Goal: Task Accomplishment & Management: Manage account settings

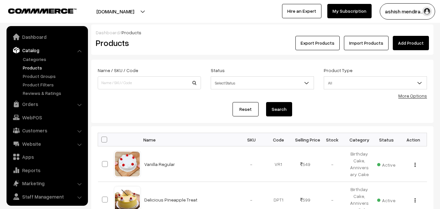
scroll to position [16, 0]
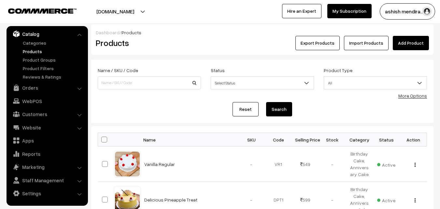
click at [422, 40] on link "Add Product" at bounding box center [411, 43] width 36 height 14
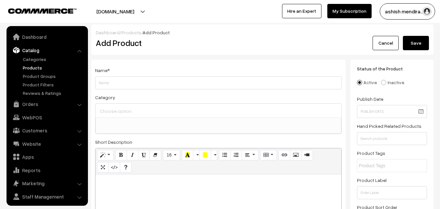
select select
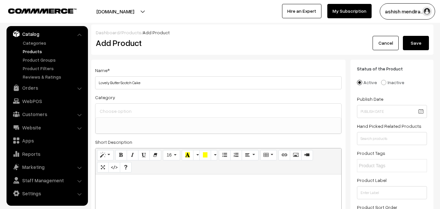
type input "Lovely Butter Scotch Cake"
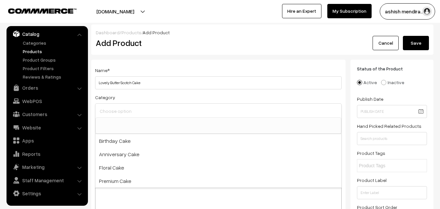
click at [120, 109] on input at bounding box center [218, 110] width 241 height 9
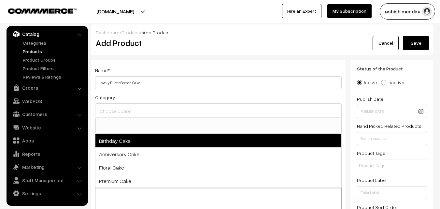
click at [118, 141] on span "Birthday Cake" at bounding box center [219, 140] width 246 height 13
select select "1"
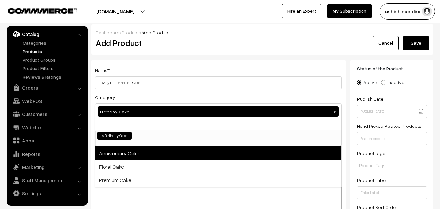
click at [119, 152] on span "Anniversary Cake" at bounding box center [219, 152] width 246 height 13
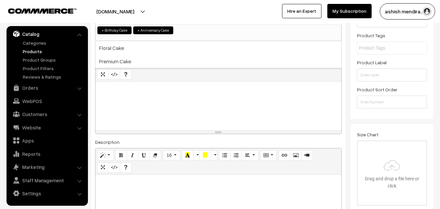
scroll to position [141, 0]
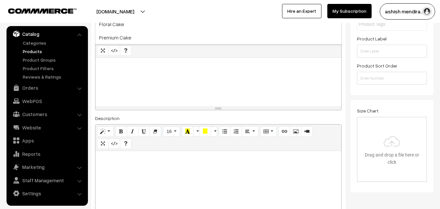
click at [154, 71] on div at bounding box center [219, 82] width 246 height 49
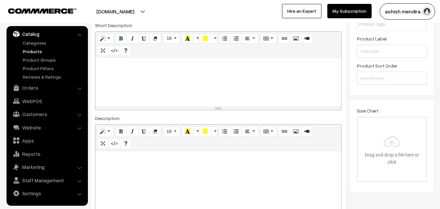
paste div
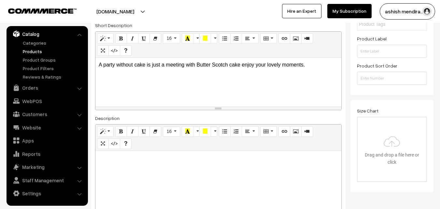
drag, startPoint x: 437, startPoint y: 37, endPoint x: 439, endPoint y: 50, distance: 12.8
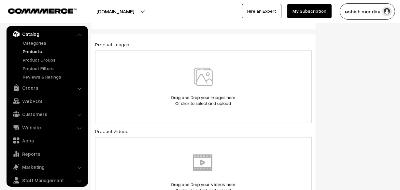
scroll to position [352, 0]
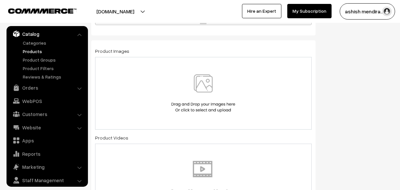
click at [195, 89] on img at bounding box center [203, 93] width 67 height 38
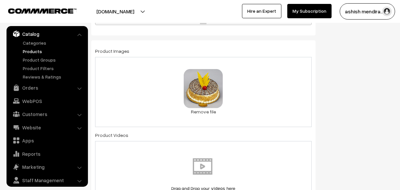
click at [364, 70] on div "Status of the Product Active Inactive Product Type -- Select -- -- Select -- Pu…" at bounding box center [360, 181] width 78 height 949
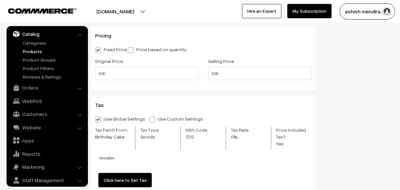
scroll to position [661, 0]
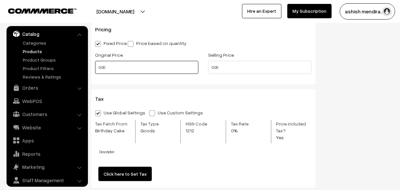
click at [110, 68] on input "0.00" at bounding box center [146, 67] width 103 height 13
type input "0"
type input "699"
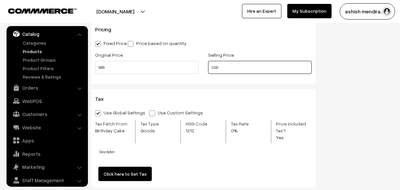
click at [224, 71] on input "0.00" at bounding box center [259, 67] width 103 height 13
type input "0"
type input "599"
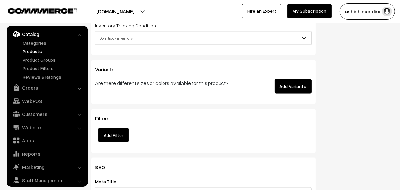
scroll to position [862, 0]
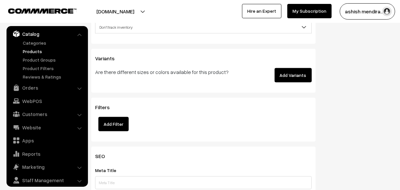
drag, startPoint x: 305, startPoint y: 83, endPoint x: 298, endPoint y: 78, distance: 8.6
click at [298, 78] on button "Add Variants" at bounding box center [293, 75] width 37 height 14
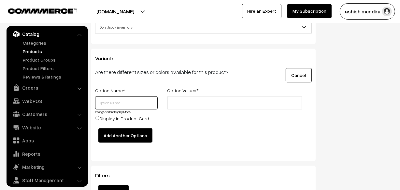
click at [119, 104] on input "text" at bounding box center [126, 102] width 63 height 13
type input "Quantity"
click at [180, 107] on input "text" at bounding box center [198, 103] width 57 height 7
type input "0.5 kg"
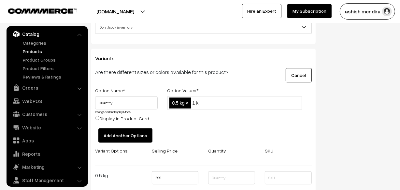
type input "1 kg"
type input "2 kg"
type input "3 kg"
type input "4 kg"
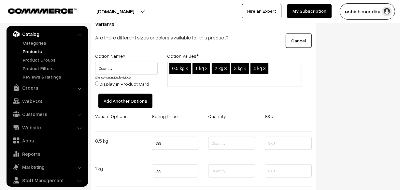
scroll to position [898, 0]
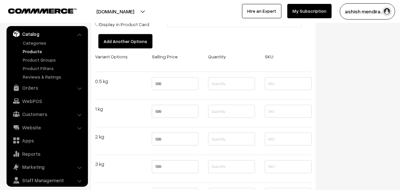
scroll to position [957, 0]
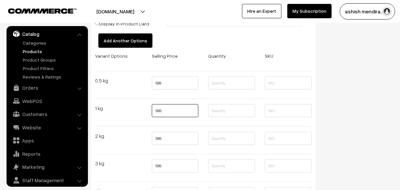
click at [173, 113] on input "599" at bounding box center [175, 110] width 47 height 13
type input "5"
type input "1099"
click at [166, 141] on input "599" at bounding box center [175, 138] width 47 height 13
type input "5"
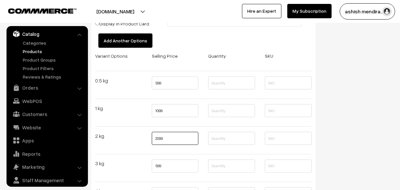
type input "2099"
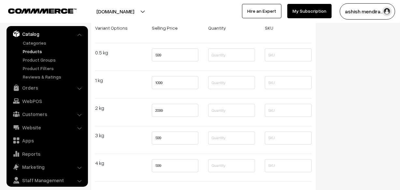
scroll to position [993, 0]
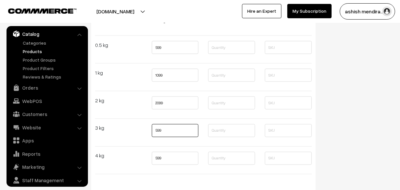
click at [168, 132] on input "599" at bounding box center [175, 130] width 47 height 13
type input "5"
type input "3299"
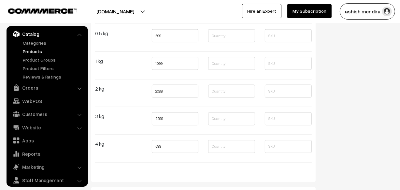
scroll to position [1016, 0]
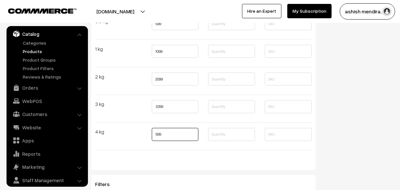
click at [163, 139] on input "599" at bounding box center [175, 134] width 47 height 13
type input "5"
type input "4599"
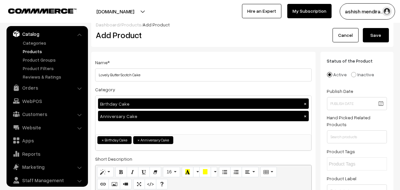
scroll to position [0, 0]
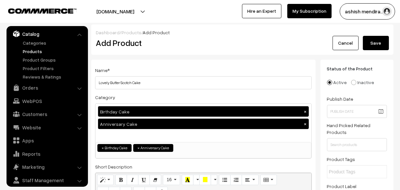
click at [371, 45] on button "Save" at bounding box center [376, 43] width 26 height 14
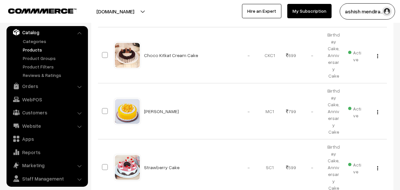
scroll to position [557, 0]
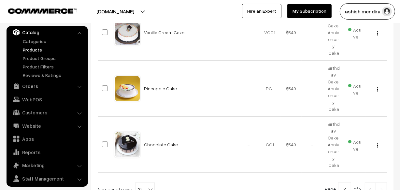
scroll to position [313, 0]
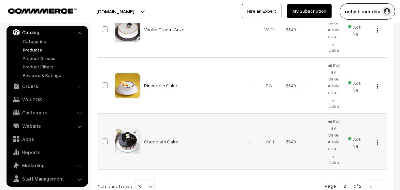
click at [378, 141] on img "button" at bounding box center [378, 143] width 1 height 4
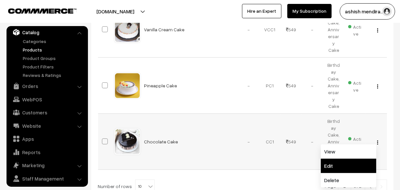
click at [328, 159] on link "Edit" at bounding box center [348, 166] width 55 height 14
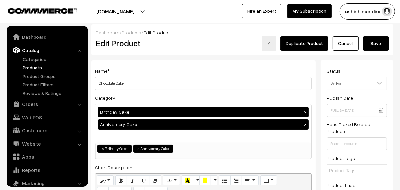
scroll to position [18, 0]
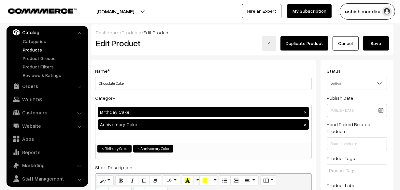
click at [399, 19] on div "ashish mendira… My Profile Refer & Earn Support Sign Out Hire an Expert My Subs…" at bounding box center [301, 11] width 203 height 16
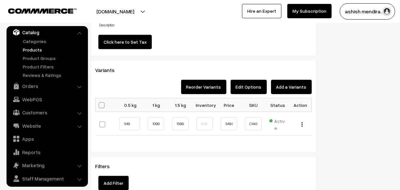
scroll to position [675, 0]
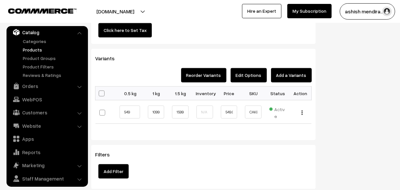
click at [250, 78] on button "Edit Options" at bounding box center [249, 75] width 36 height 14
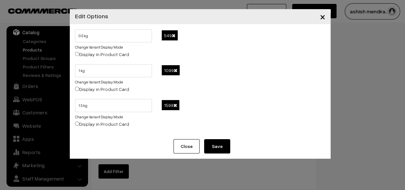
click at [173, 35] on span at bounding box center [174, 35] width 4 height 5
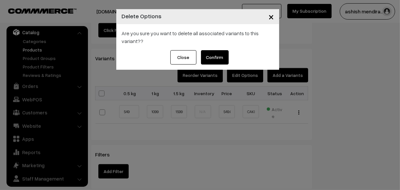
click at [215, 57] on button "Confirm" at bounding box center [215, 57] width 28 height 14
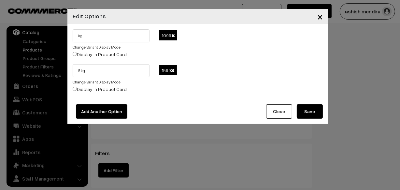
click at [173, 33] on span at bounding box center [173, 35] width 4 height 5
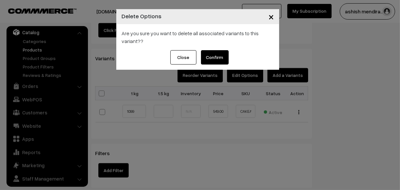
click at [218, 56] on button "Confirm" at bounding box center [215, 57] width 28 height 14
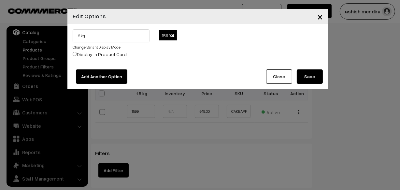
click at [173, 37] on span at bounding box center [173, 35] width 4 height 5
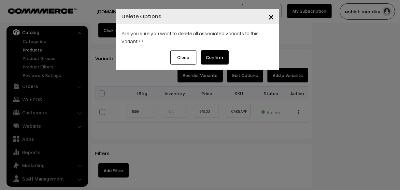
click at [219, 57] on button "Confirm" at bounding box center [215, 57] width 28 height 14
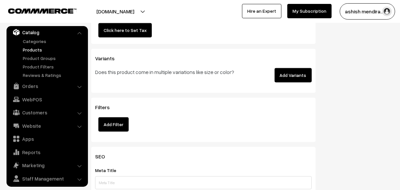
click at [293, 76] on button "Add Variants" at bounding box center [293, 75] width 37 height 14
click at [293, 75] on button "Add Variants" at bounding box center [293, 75] width 37 height 14
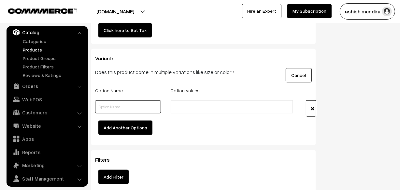
click at [115, 109] on input "text" at bounding box center [128, 106] width 66 height 13
type input "Quantity"
click at [188, 106] on input "text" at bounding box center [201, 107] width 57 height 7
type input "0.5 kg"
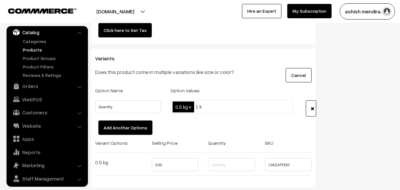
type input "1 kg"
type input "2 kg"
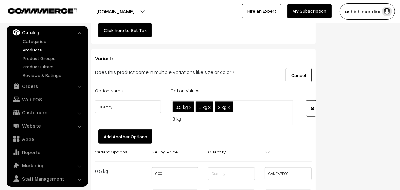
type input "3 kg"
type input "4 kg"
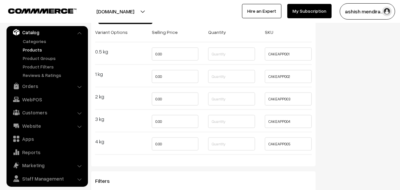
scroll to position [806, 0]
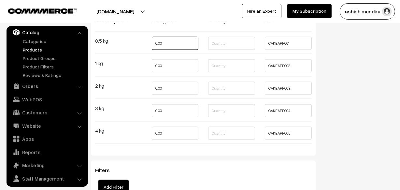
click at [169, 44] on input "0.00" at bounding box center [175, 43] width 47 height 13
type input "0"
type input "599"
click at [169, 66] on input "0.00" at bounding box center [175, 65] width 47 height 13
type input "0"
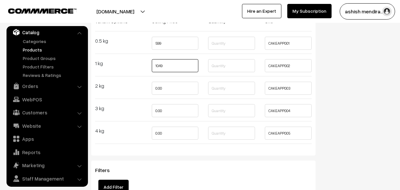
type input "1049"
click at [170, 87] on input "0.00" at bounding box center [175, 88] width 47 height 13
type input "0"
type input "1999"
click at [168, 114] on input "0.00" at bounding box center [175, 110] width 47 height 13
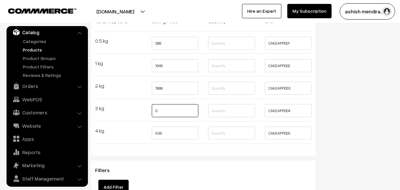
type input "0"
type input "3299"
click at [167, 135] on input "0.00" at bounding box center [175, 133] width 47 height 13
type input "0"
type input "4599"
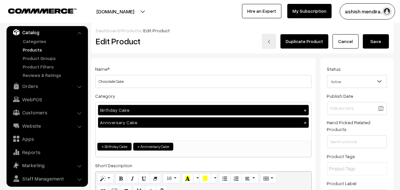
scroll to position [0, 0]
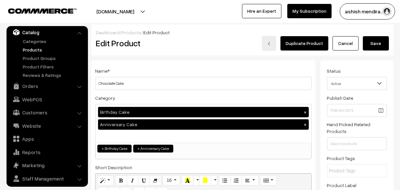
click at [377, 40] on button "Save" at bounding box center [376, 43] width 26 height 14
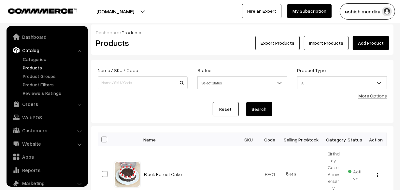
scroll to position [18, 0]
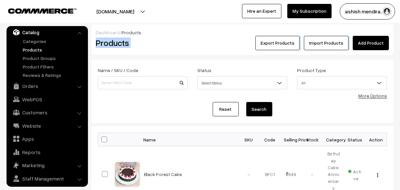
drag, startPoint x: 400, startPoint y: 23, endPoint x: 401, endPoint y: 46, distance: 22.2
click at [400, 46] on html "Thank you for showing interest. Our team will call you shortly. Close [DOMAIN_N…" at bounding box center [200, 95] width 400 height 190
click at [393, 39] on div "Export Products Import Products Add Product" at bounding box center [293, 43] width 202 height 14
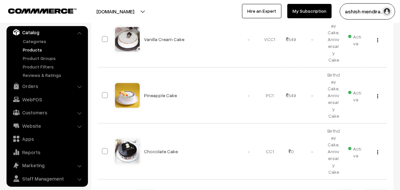
scroll to position [305, 0]
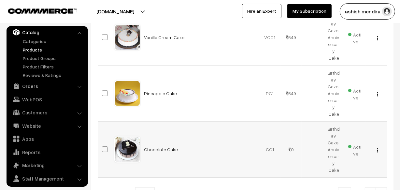
click at [377, 148] on button "button" at bounding box center [378, 150] width 2 height 5
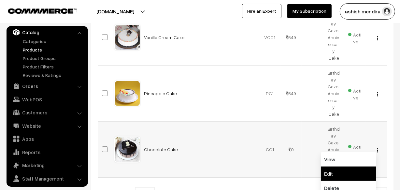
click at [329, 167] on link "Edit" at bounding box center [348, 174] width 55 height 14
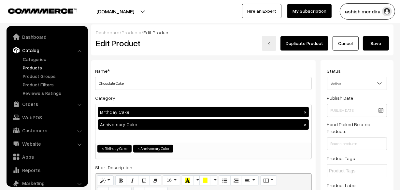
scroll to position [18, 0]
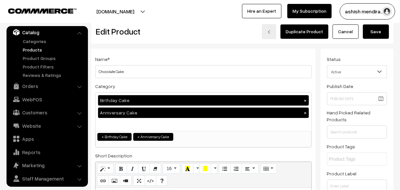
scroll to position [0, 0]
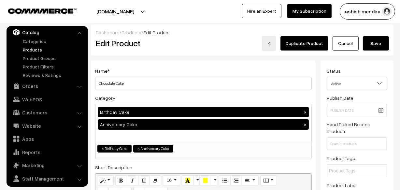
click at [305, 111] on button "×" at bounding box center [306, 112] width 6 height 6
select select "2"
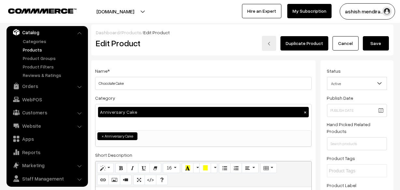
click at [305, 111] on button "×" at bounding box center [306, 112] width 6 height 6
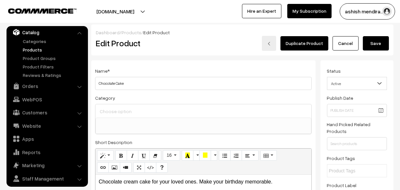
click at [112, 112] on input at bounding box center [203, 111] width 211 height 9
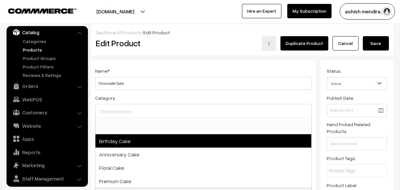
click at [116, 139] on span "Birthday Cake" at bounding box center [204, 140] width 216 height 13
select select "1"
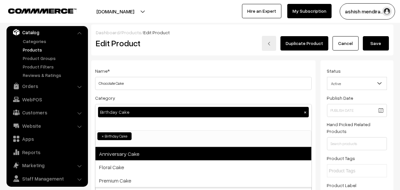
click at [117, 153] on span "Anniversary Cake" at bounding box center [204, 153] width 216 height 13
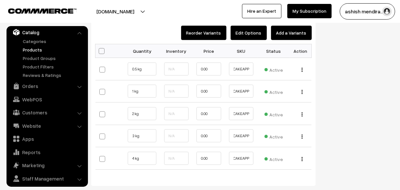
scroll to position [735, 0]
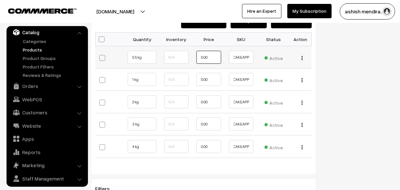
click at [212, 58] on input "0.00" at bounding box center [209, 57] width 25 height 13
type input "0"
type input "599.00"
click at [211, 80] on input "0.00" at bounding box center [209, 79] width 25 height 13
type input "0"
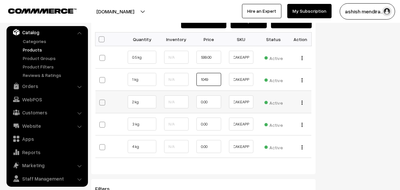
type input "1049"
click at [211, 102] on input "0.00" at bounding box center [209, 102] width 25 height 13
type input "0"
type input "2049"
click at [209, 123] on input "0.00" at bounding box center [209, 124] width 25 height 13
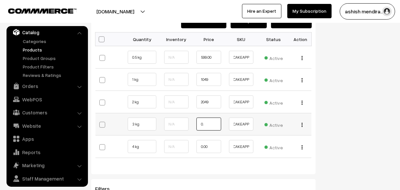
type input "0"
type input "3299"
click at [211, 147] on input "0.00" at bounding box center [209, 146] width 25 height 13
type input "0"
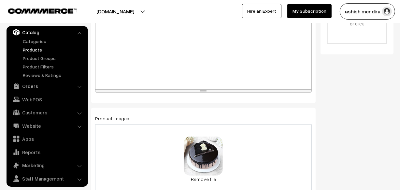
scroll to position [0, 0]
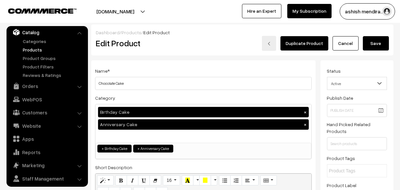
type input "4599"
click at [378, 40] on button "Save" at bounding box center [376, 43] width 26 height 14
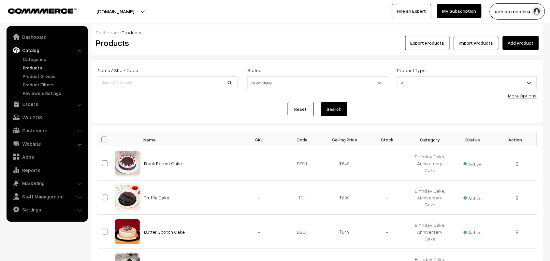
click at [400, 92] on div "Product Type All Digital Physical All" at bounding box center [468, 79] width 150 height 27
click at [400, 91] on div "Product Type All Digital Physical All" at bounding box center [468, 79] width 150 height 27
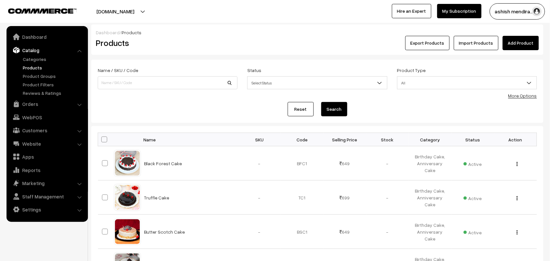
click at [352, 18] on div "ashish mendira… My Profile Refer & Earn Support Sign Out Hire an Expert My Subs…" at bounding box center [414, 11] width 278 height 16
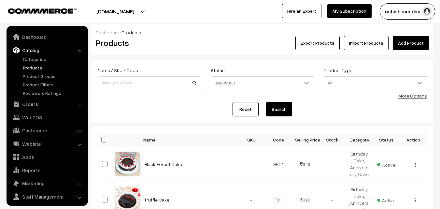
click at [400, 51] on div "Dashboard / Products Products Export Products Import Products Add Product" at bounding box center [262, 39] width 343 height 30
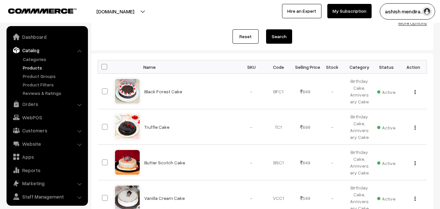
scroll to position [78, 0]
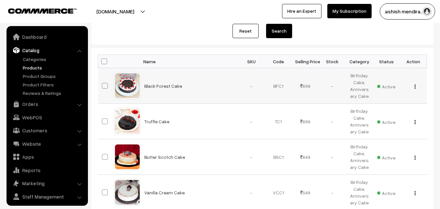
click at [400, 85] on img "button" at bounding box center [415, 86] width 1 height 4
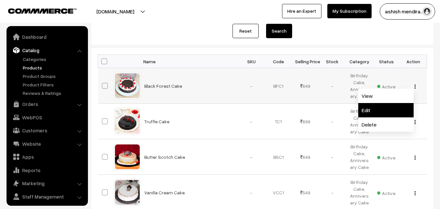
click at [382, 106] on link "Edit" at bounding box center [386, 110] width 55 height 14
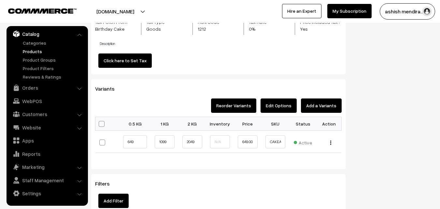
scroll to position [691, 0]
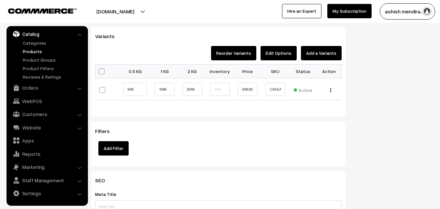
click at [101, 71] on span at bounding box center [102, 71] width 6 height 6
click at [101, 71] on input "checkbox" at bounding box center [101, 71] width 4 height 4
checkbox input "true"
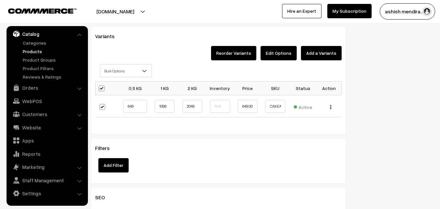
click at [284, 54] on button "Edit Options" at bounding box center [279, 53] width 36 height 14
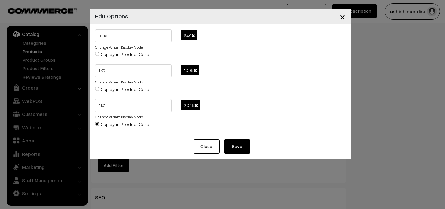
click at [194, 34] on span at bounding box center [194, 35] width 4 height 5
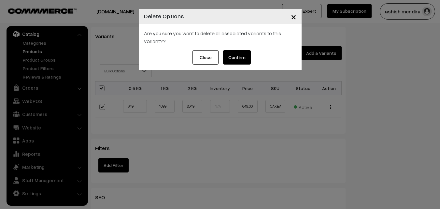
click at [240, 54] on button "Confirm" at bounding box center [237, 57] width 28 height 14
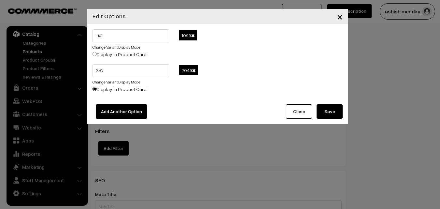
click at [194, 34] on span at bounding box center [193, 35] width 4 height 5
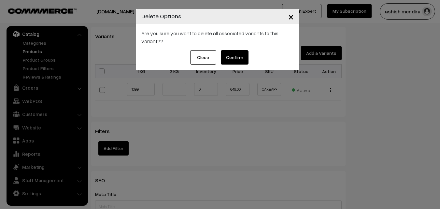
click at [228, 55] on button "Confirm" at bounding box center [235, 57] width 28 height 14
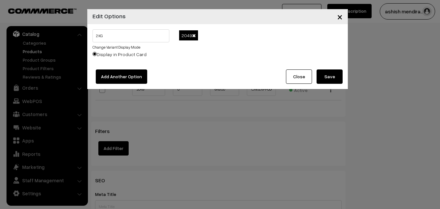
click at [193, 36] on span at bounding box center [194, 35] width 4 height 5
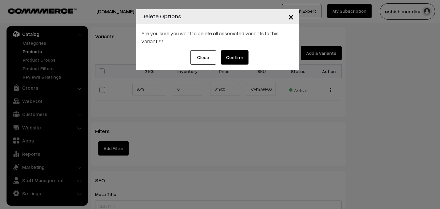
click at [241, 58] on button "Confirm" at bounding box center [235, 57] width 28 height 14
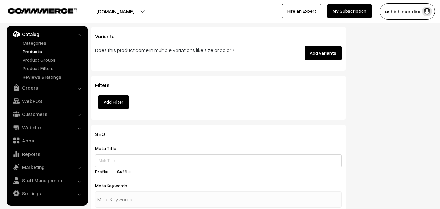
click at [324, 49] on button "Add Variants" at bounding box center [323, 53] width 37 height 14
click at [319, 52] on button "Add Variants" at bounding box center [323, 53] width 37 height 14
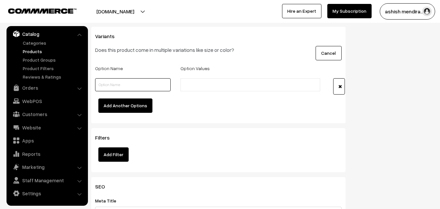
click at [125, 81] on input "text" at bounding box center [133, 84] width 76 height 13
type input "Quantity"
click at [204, 81] on li at bounding box center [212, 85] width 58 height 10
click at [204, 88] on input "text" at bounding box center [211, 84] width 57 height 7
click at [203, 87] on input "text" at bounding box center [211, 84] width 57 height 7
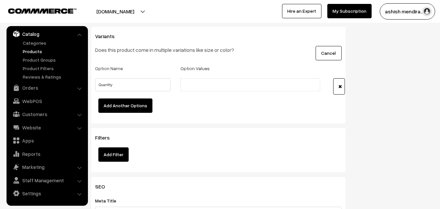
click at [203, 87] on input "text" at bounding box center [211, 84] width 57 height 7
type input "0.5 KG"
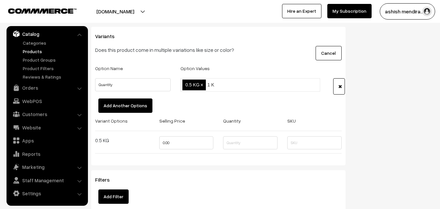
type input "1 KG"
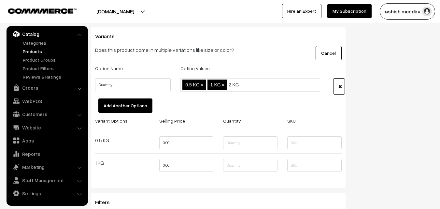
type input "2 KG"
type input "3 KG"
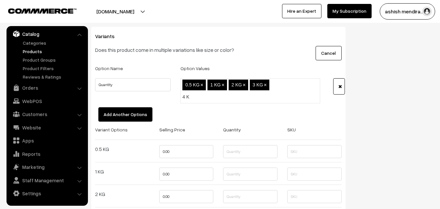
type input "4 KG"
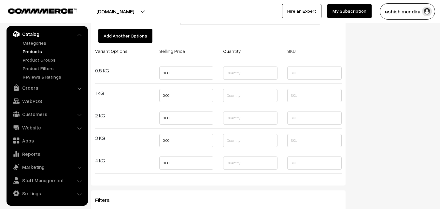
scroll to position [769, 0]
click at [178, 75] on input "0.00" at bounding box center [186, 73] width 54 height 13
type input "0"
type input "649"
click at [179, 96] on input "0.00" at bounding box center [186, 95] width 54 height 13
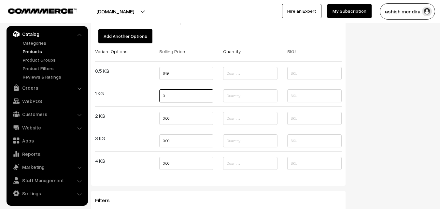
type input "0"
type input "1099"
click at [177, 117] on input "0.00" at bounding box center [186, 118] width 54 height 13
type input "0"
type input "2099"
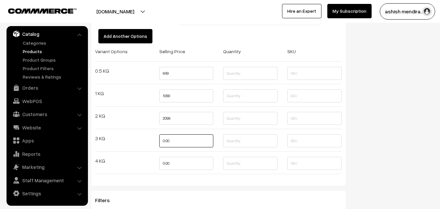
click at [177, 142] on input "0.00" at bounding box center [186, 140] width 54 height 13
type input "0"
type input "3299"
click at [177, 164] on input "0.00" at bounding box center [186, 163] width 54 height 13
type input "0"
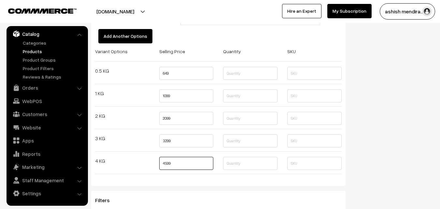
type input "4599"
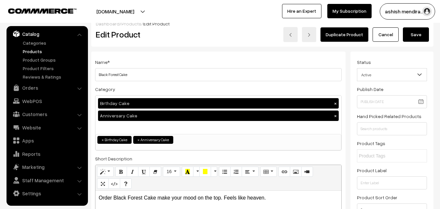
scroll to position [0, 0]
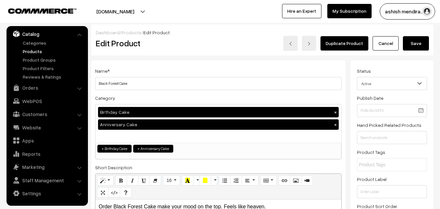
click at [414, 41] on button "Save" at bounding box center [416, 43] width 26 height 14
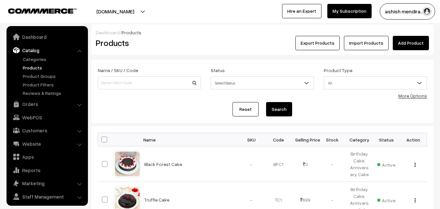
scroll to position [16, 0]
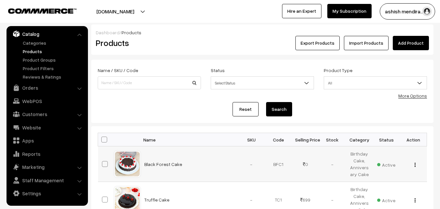
click at [415, 164] on img "button" at bounding box center [415, 165] width 1 height 4
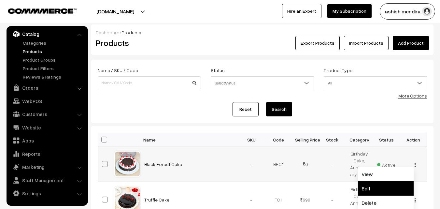
click at [379, 187] on link "Edit" at bounding box center [386, 188] width 55 height 14
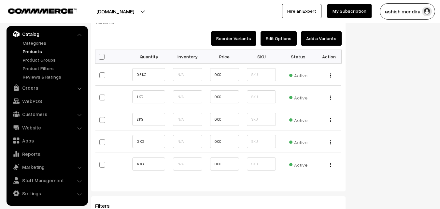
scroll to position [712, 0]
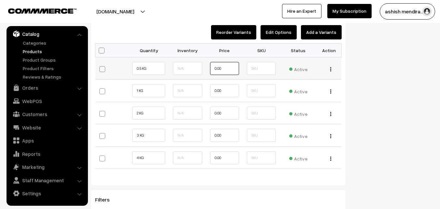
click at [225, 69] on input "0.00" at bounding box center [224, 68] width 29 height 13
type input "0"
type input "649"
click at [227, 87] on input "0.00" at bounding box center [224, 90] width 29 height 13
type input "0"
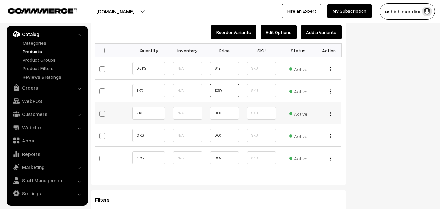
type input "1099"
click at [225, 113] on input "0.00" at bounding box center [224, 113] width 29 height 13
type input "0"
type input "2099"
click at [226, 130] on input "0.00" at bounding box center [224, 135] width 29 height 13
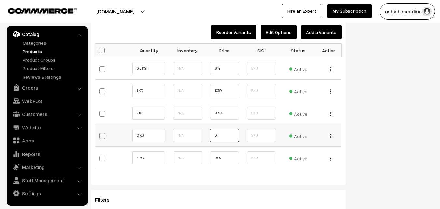
type input "0"
type input "3299"
click at [228, 158] on input "0.00" at bounding box center [224, 157] width 29 height 13
type input "0"
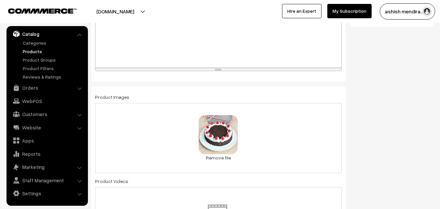
scroll to position [0, 0]
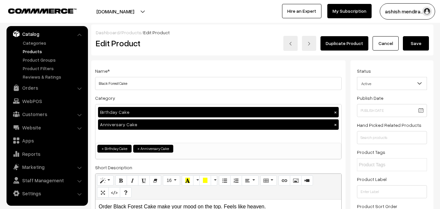
type input "4599"
click at [418, 43] on button "Save" at bounding box center [416, 43] width 26 height 14
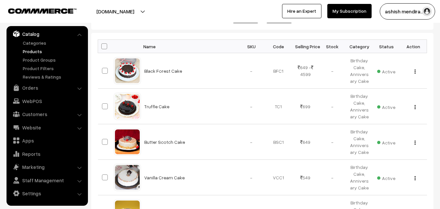
scroll to position [98, 0]
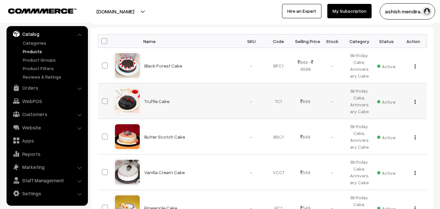
click at [415, 100] on img "button" at bounding box center [415, 102] width 1 height 4
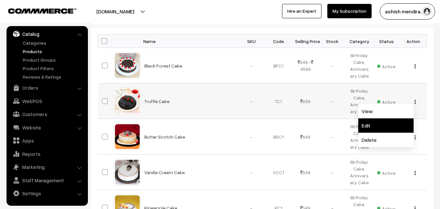
click at [386, 124] on link "Edit" at bounding box center [386, 125] width 55 height 14
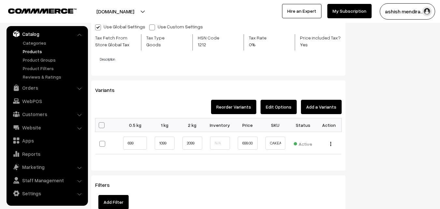
scroll to position [648, 0]
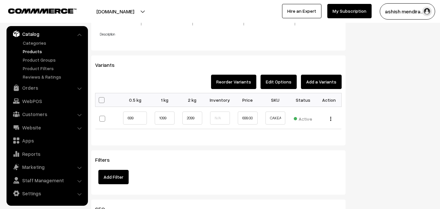
click at [279, 83] on button "Edit Options" at bounding box center [279, 82] width 36 height 14
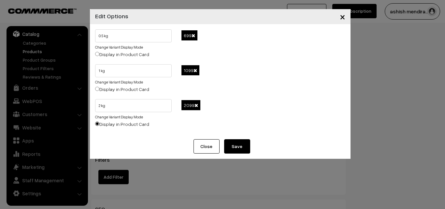
click at [193, 36] on span at bounding box center [194, 35] width 4 height 5
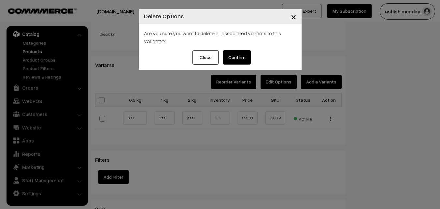
click at [235, 62] on button "Confirm" at bounding box center [237, 57] width 28 height 14
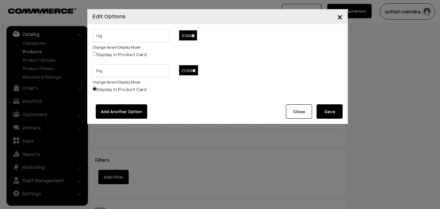
click at [193, 34] on span at bounding box center [193, 35] width 4 height 5
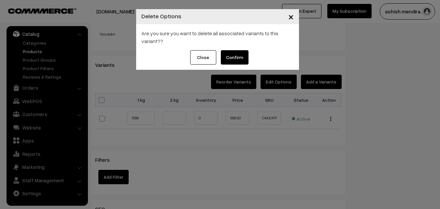
click at [229, 52] on button "Confirm" at bounding box center [235, 57] width 28 height 14
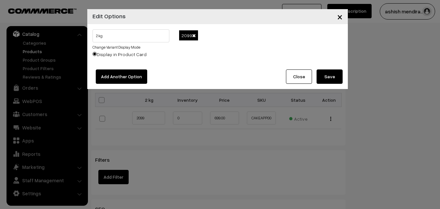
click at [193, 34] on span at bounding box center [194, 35] width 4 height 5
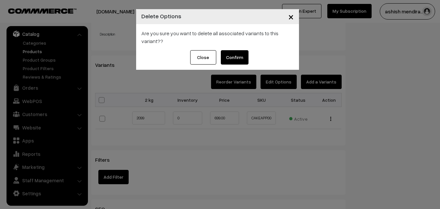
click at [231, 54] on button "Confirm" at bounding box center [235, 57] width 28 height 14
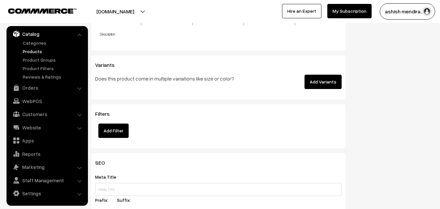
click at [321, 78] on button "Add Variants" at bounding box center [323, 82] width 37 height 14
click at [324, 82] on button "Add Variants" at bounding box center [323, 82] width 37 height 14
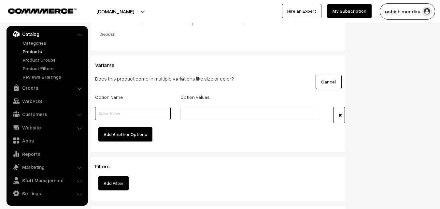
click at [148, 115] on input "text" at bounding box center [133, 113] width 76 height 13
type input "Quantity"
click at [194, 117] on input "text" at bounding box center [211, 113] width 57 height 7
type input "0.5 kg"
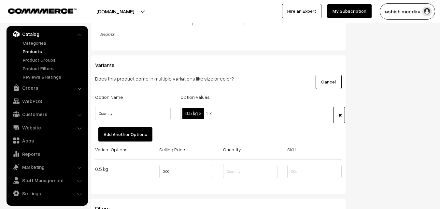
type input "1 kg"
type input "2 kg"
type input "3 kg"
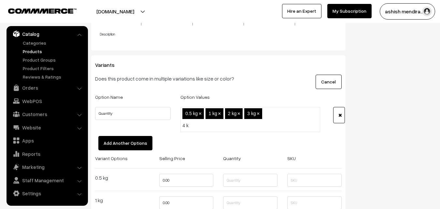
type input "4 kg"
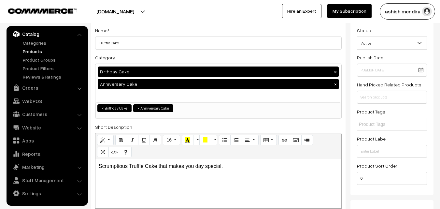
scroll to position [0, 0]
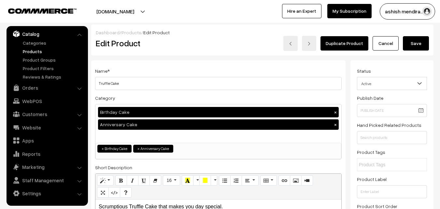
click at [422, 46] on button "Save" at bounding box center [416, 43] width 26 height 14
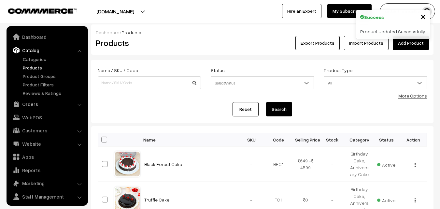
scroll to position [16, 0]
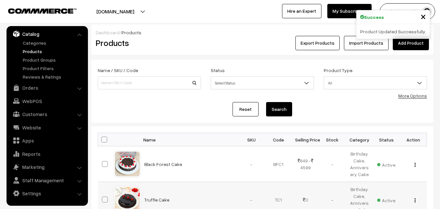
click at [415, 199] on img "button" at bounding box center [415, 200] width 1 height 4
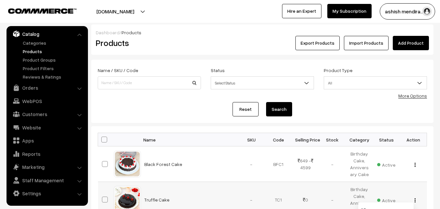
click at [415, 199] on img "button" at bounding box center [415, 200] width 1 height 4
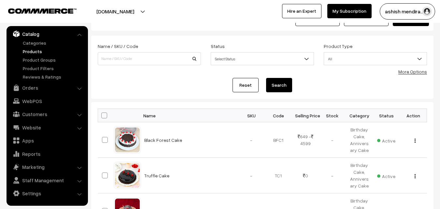
scroll to position [31, 0]
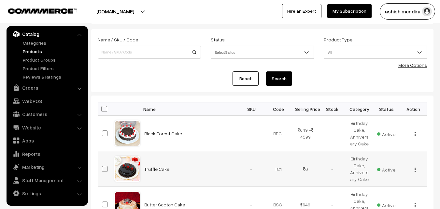
click at [416, 170] on img "button" at bounding box center [415, 170] width 1 height 4
click at [415, 168] on img "button" at bounding box center [415, 170] width 1 height 4
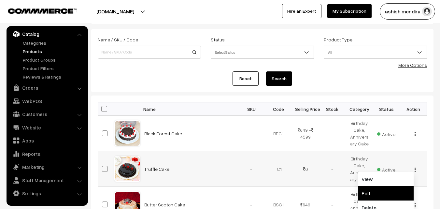
click at [383, 195] on link "Edit" at bounding box center [386, 193] width 55 height 14
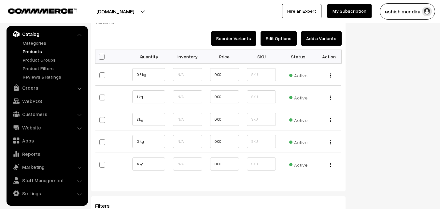
scroll to position [706, 0]
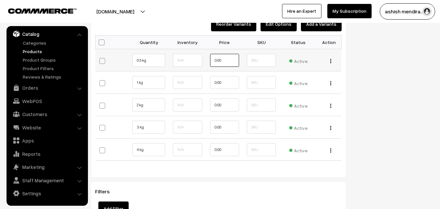
click at [227, 60] on input "0.00" at bounding box center [224, 60] width 29 height 13
type input "0"
type input "649"
click at [228, 81] on input "0.00" at bounding box center [224, 82] width 29 height 13
type input "0"
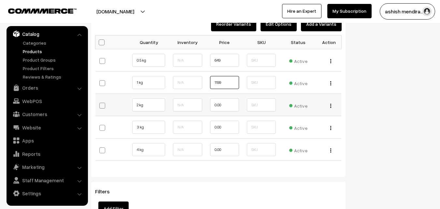
type input "1199"
click at [227, 105] on input "0.00" at bounding box center [224, 104] width 29 height 13
type input "0"
type input "2399"
click at [225, 128] on input "0.00" at bounding box center [224, 127] width 29 height 13
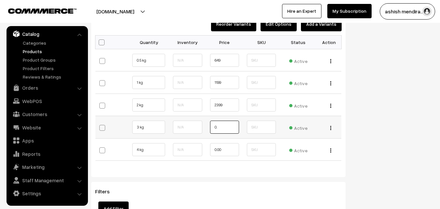
type input "0"
type input "3599"
click at [222, 147] on input "0.00" at bounding box center [224, 149] width 29 height 13
type input "0"
type input "4699"
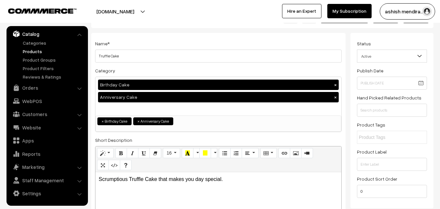
scroll to position [0, 0]
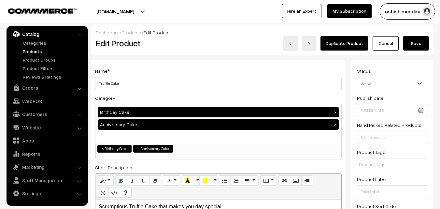
click at [414, 46] on button "Save" at bounding box center [416, 43] width 26 height 14
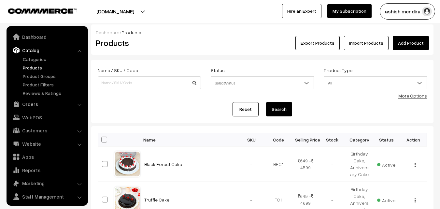
scroll to position [16, 0]
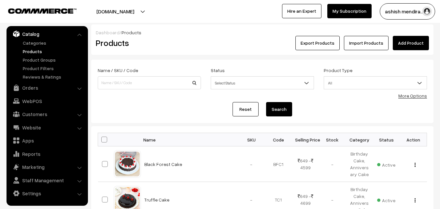
click at [436, 60] on div "Dashboard / Products Products Export Products Import Products Add Product Name …" at bounding box center [220, 211] width 440 height 375
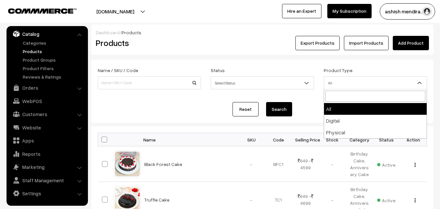
click at [334, 85] on span "All" at bounding box center [375, 82] width 103 height 11
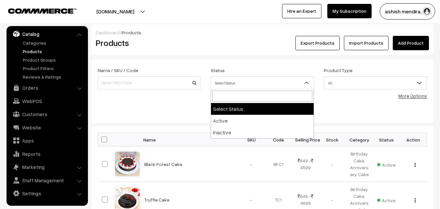
click at [305, 81] on b at bounding box center [307, 83] width 7 height 7
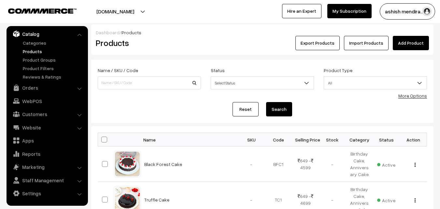
click at [292, 65] on form "Name / SKU / Code Status Select Status Active Inactive Select Status Product Ty…" at bounding box center [262, 91] width 343 height 63
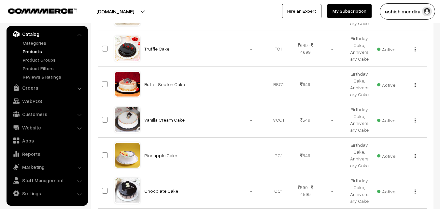
scroll to position [173, 0]
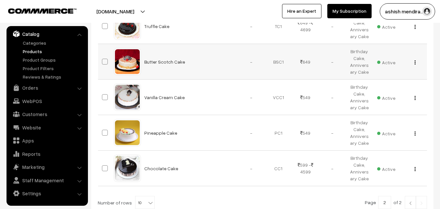
click at [414, 62] on div "View Edit Delete" at bounding box center [413, 61] width 19 height 7
click at [415, 62] on img "button" at bounding box center [415, 62] width 1 height 4
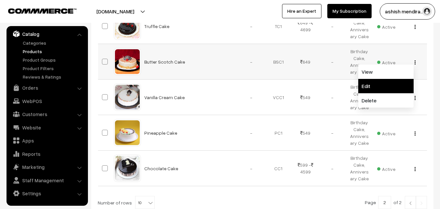
click at [383, 85] on link "Edit" at bounding box center [386, 86] width 55 height 14
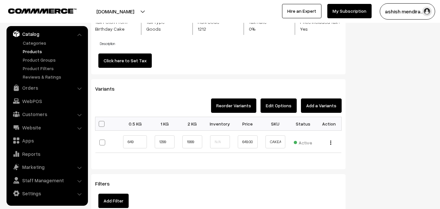
scroll to position [637, 0]
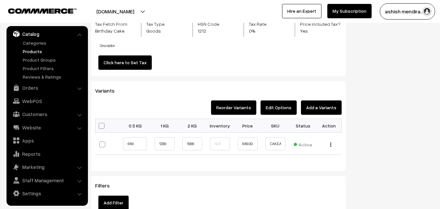
click at [282, 110] on button "Edit Options" at bounding box center [279, 107] width 36 height 14
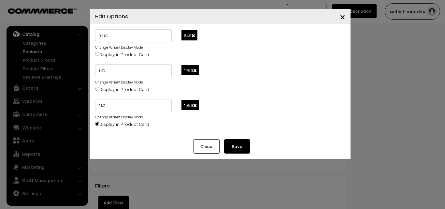
click at [194, 35] on span at bounding box center [194, 35] width 4 height 5
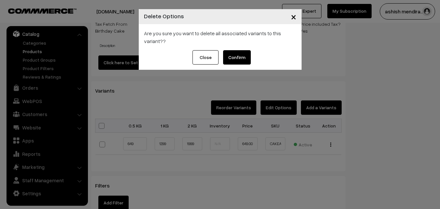
click at [240, 56] on button "Confirm" at bounding box center [237, 57] width 28 height 14
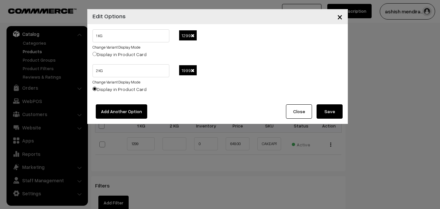
click at [192, 34] on span at bounding box center [193, 35] width 4 height 5
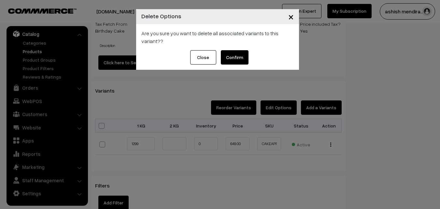
click at [242, 57] on button "Confirm" at bounding box center [235, 57] width 28 height 14
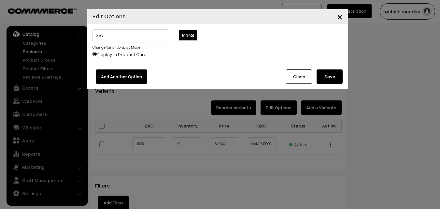
click at [193, 35] on span at bounding box center [193, 35] width 4 height 5
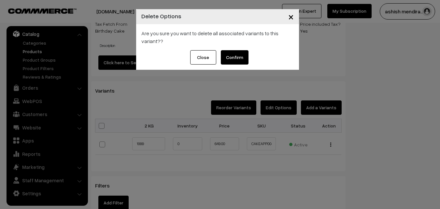
click at [235, 55] on button "Confirm" at bounding box center [235, 57] width 28 height 14
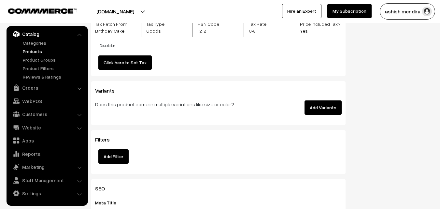
click at [319, 109] on button "Add Variants" at bounding box center [323, 107] width 37 height 14
click at [316, 107] on button "Add Variants" at bounding box center [323, 107] width 37 height 14
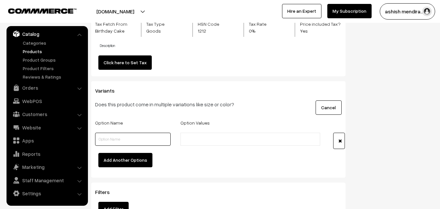
click at [132, 141] on input "text" at bounding box center [133, 139] width 76 height 13
type input "Quantity"
click at [202, 142] on input "text" at bounding box center [211, 139] width 57 height 7
type input "0.5 kg"
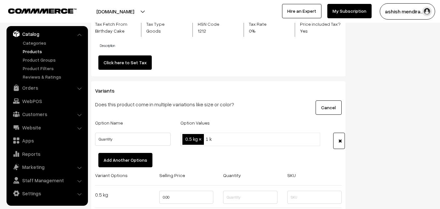
type input "1 kg"
type input "2 kg"
type input "3 kg"
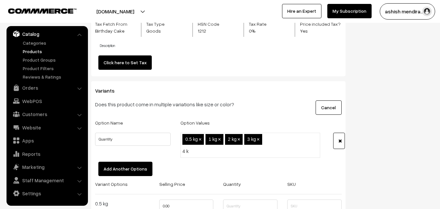
type input "4 kg"
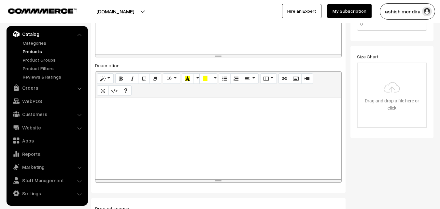
scroll to position [0, 0]
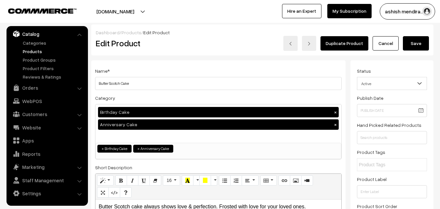
click at [419, 45] on button "Save" at bounding box center [416, 43] width 26 height 14
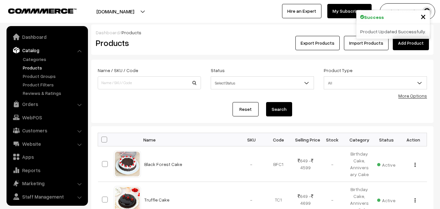
scroll to position [16, 0]
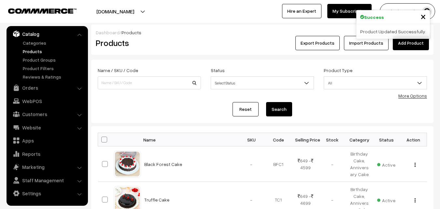
click at [430, 64] on form "Name / SKU / Code Status Select Status Active Inactive Select Status Product Ty…" at bounding box center [262, 91] width 343 height 63
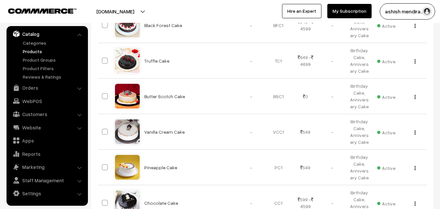
scroll to position [143, 0]
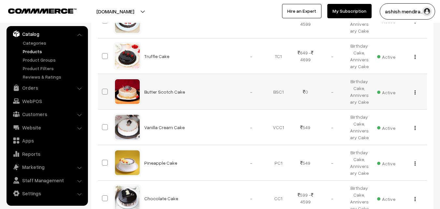
click at [415, 92] on img "button" at bounding box center [415, 92] width 1 height 4
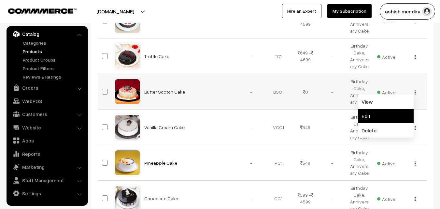
click at [388, 115] on link "Edit" at bounding box center [386, 116] width 55 height 14
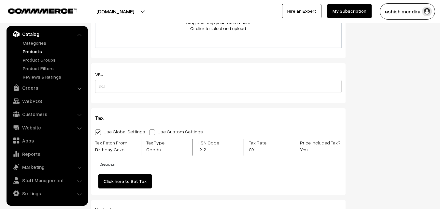
scroll to position [548, 0]
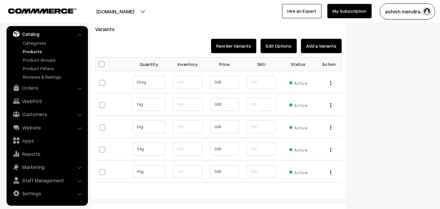
scroll to position [691, 0]
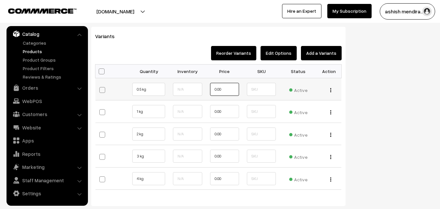
click at [218, 90] on input "0.00" at bounding box center [224, 89] width 29 height 13
type input "599.00"
click at [224, 112] on input "0.00" at bounding box center [224, 111] width 29 height 13
type input "0"
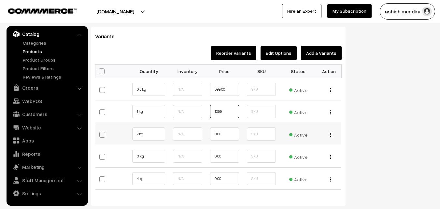
type input "1099"
click at [226, 134] on input "0.00" at bounding box center [224, 133] width 29 height 13
type input "0"
type input "2049"
click at [228, 156] on input "0.00" at bounding box center [224, 156] width 29 height 13
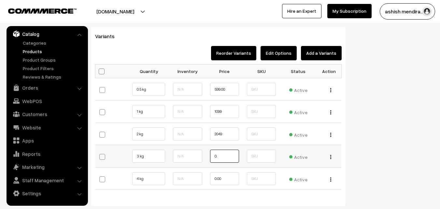
type input "0"
type input "3299"
click at [229, 180] on input "0.00" at bounding box center [224, 178] width 29 height 13
type input "0"
type input "4399"
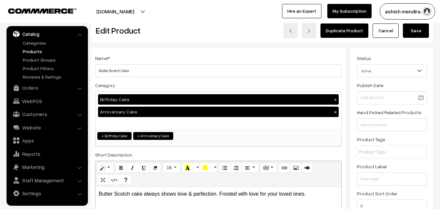
scroll to position [0, 0]
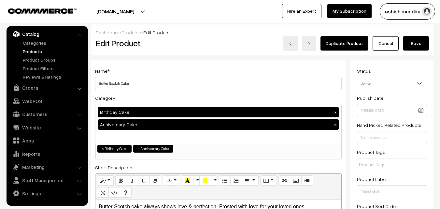
click at [414, 45] on button "Save" at bounding box center [416, 43] width 26 height 14
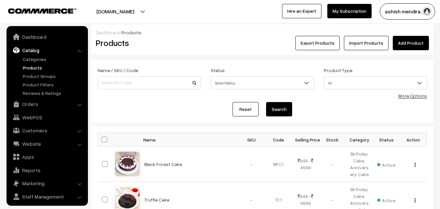
scroll to position [16, 0]
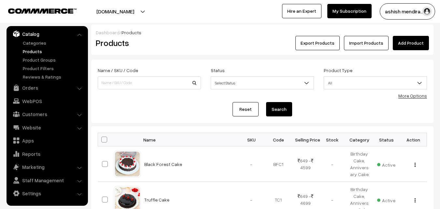
click at [424, 57] on div "Dashboard / Products Products Export Products Import Products Add Product Name …" at bounding box center [262, 211] width 343 height 375
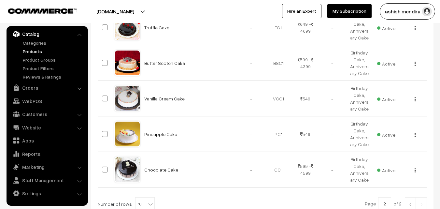
scroll to position [183, 0]
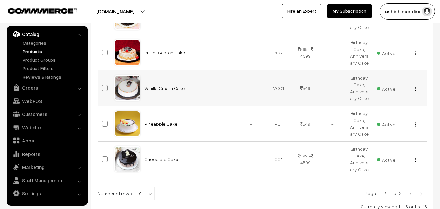
click at [414, 89] on div "View Edit Delete" at bounding box center [413, 88] width 19 height 7
click at [415, 89] on img "button" at bounding box center [415, 89] width 1 height 4
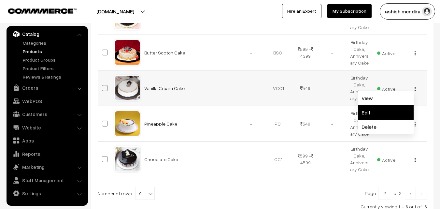
click at [380, 110] on link "Edit" at bounding box center [386, 112] width 55 height 14
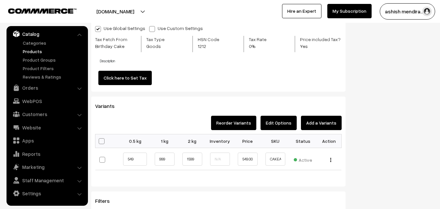
scroll to position [623, 0]
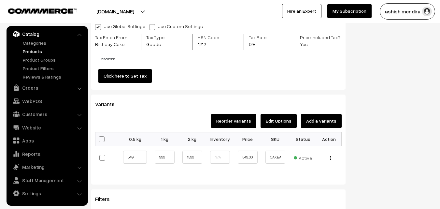
click at [279, 121] on button "Edit Options" at bounding box center [279, 121] width 36 height 14
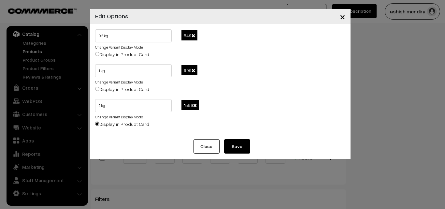
click at [194, 35] on span at bounding box center [194, 35] width 4 height 5
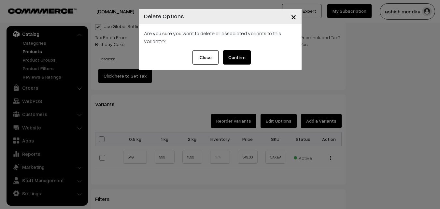
click at [239, 58] on button "Confirm" at bounding box center [237, 57] width 28 height 14
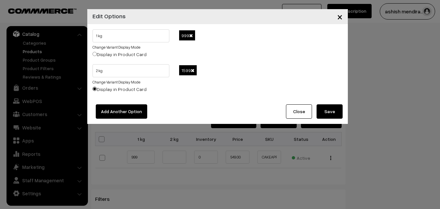
click at [192, 35] on span at bounding box center [191, 35] width 4 height 5
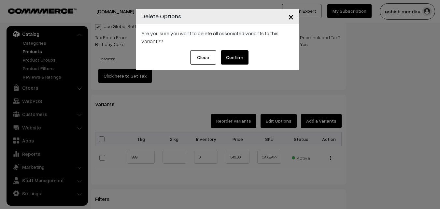
click at [235, 57] on button "Confirm" at bounding box center [235, 57] width 28 height 14
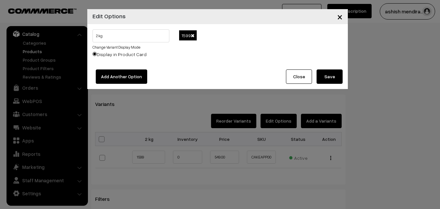
click at [193, 35] on span at bounding box center [193, 35] width 4 height 5
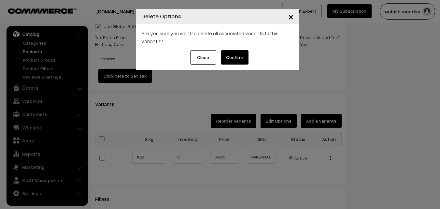
click at [233, 56] on button "Confirm" at bounding box center [235, 57] width 28 height 14
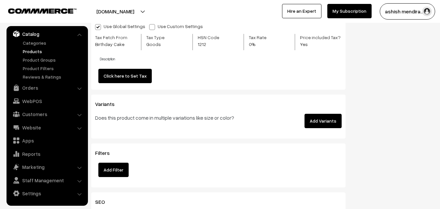
click at [321, 122] on button "Add Variants" at bounding box center [323, 121] width 37 height 14
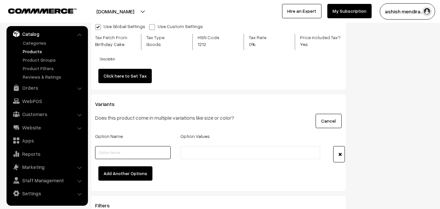
click at [148, 151] on input "text" at bounding box center [133, 152] width 76 height 13
click at [134, 158] on input "text" at bounding box center [133, 152] width 76 height 13
click at [123, 152] on input "text" at bounding box center [133, 152] width 76 height 13
type input "Quantity"
click at [203, 152] on input "text" at bounding box center [211, 152] width 57 height 7
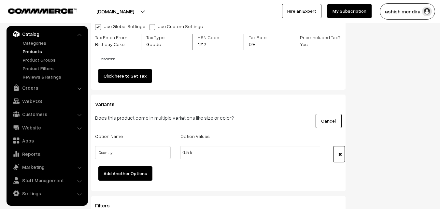
type input "0.5 kg"
type input "1 kg"
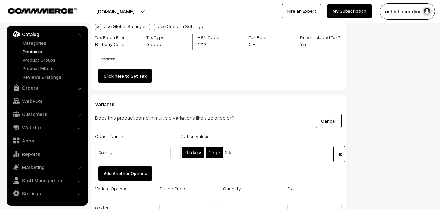
type input "2 kg"
type input "3 kg"
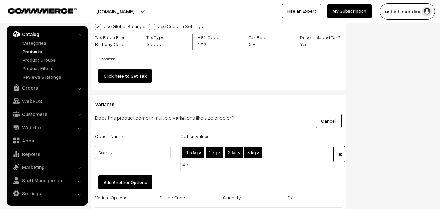
type input "4 kg"
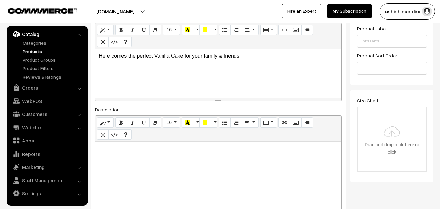
scroll to position [0, 0]
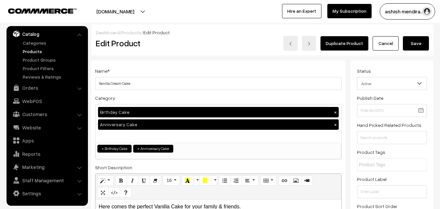
click at [418, 44] on button "Save" at bounding box center [416, 43] width 26 height 14
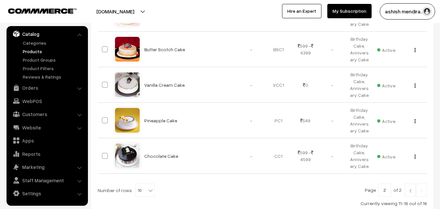
scroll to position [195, 0]
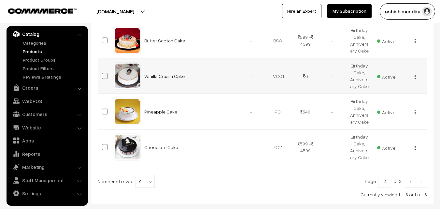
click at [415, 76] on img "button" at bounding box center [415, 77] width 1 height 4
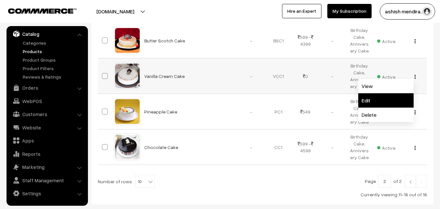
click at [391, 96] on link "Edit" at bounding box center [386, 100] width 55 height 14
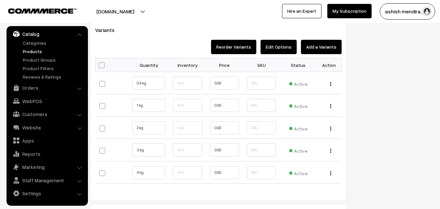
scroll to position [729, 0]
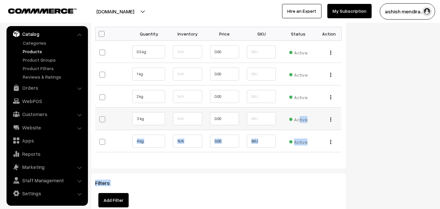
drag, startPoint x: 440, startPoint y: 134, endPoint x: 298, endPoint y: 119, distance: 142.9
click at [346, 77] on div "Bulk Options Make all Active Make all Inactive Update Price Allow Purchase when…" at bounding box center [218, 94] width 257 height 135
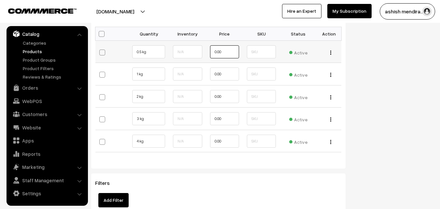
click at [220, 53] on input "0.00" at bounding box center [224, 51] width 29 height 13
type input "549"
click at [219, 73] on input "0.00" at bounding box center [224, 73] width 29 height 13
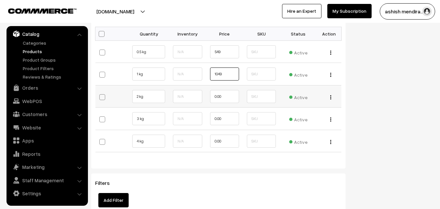
type input "1049"
click at [219, 95] on input "0.00" at bounding box center [224, 96] width 29 height 13
type input "1899"
click at [219, 116] on input "0.00" at bounding box center [224, 118] width 29 height 13
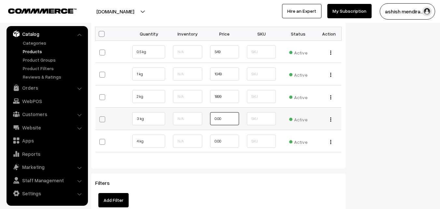
click at [219, 116] on input "0.00" at bounding box center [224, 118] width 29 height 13
type input "2799"
click at [220, 141] on input "0.00" at bounding box center [224, 141] width 29 height 13
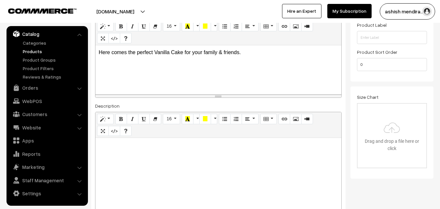
scroll to position [0, 0]
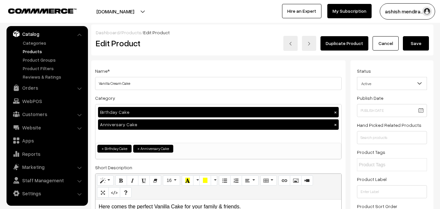
type input "3699"
click at [414, 46] on button "Save" at bounding box center [416, 43] width 26 height 14
